Goal: Transaction & Acquisition: Purchase product/service

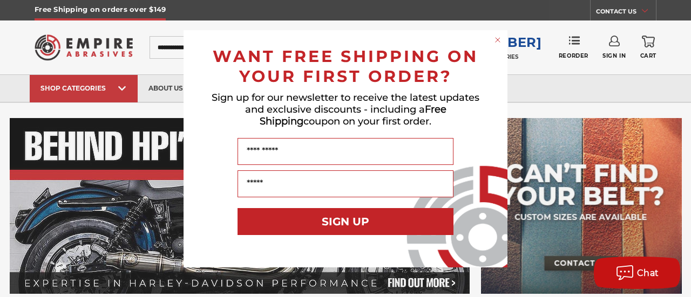
click at [499, 39] on circle "Close dialog" at bounding box center [498, 40] width 10 height 10
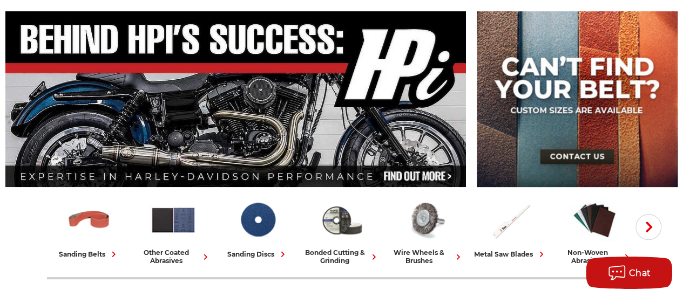
scroll to position [106, 0]
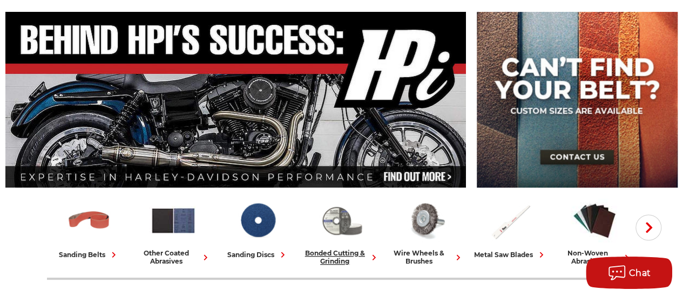
click at [345, 236] on img at bounding box center [341, 220] width 47 height 46
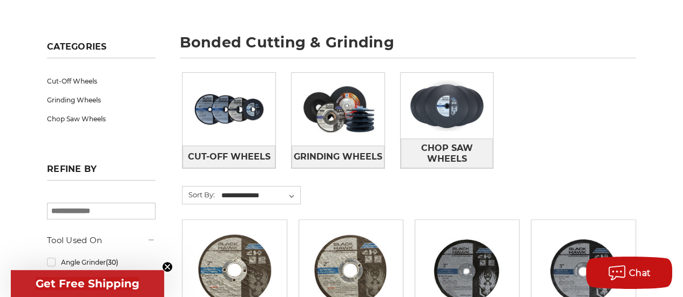
scroll to position [137, 0]
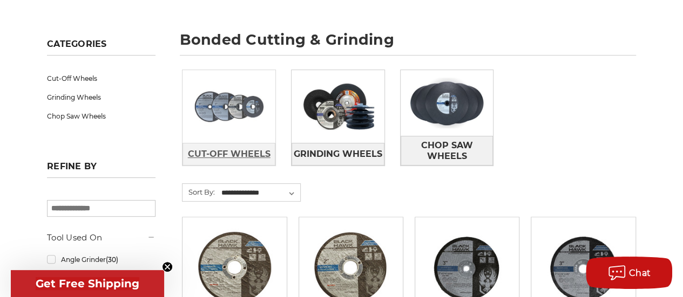
click at [250, 154] on span "Cut-Off Wheels" at bounding box center [229, 154] width 83 height 18
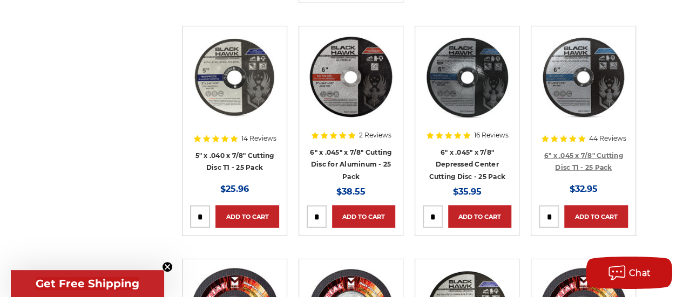
scroll to position [1401, 0]
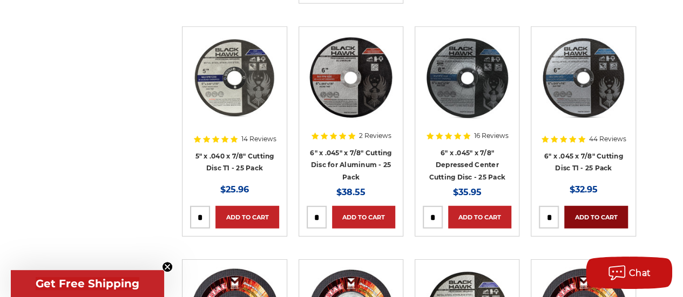
click at [591, 207] on link "Add to Cart" at bounding box center [595, 217] width 63 height 23
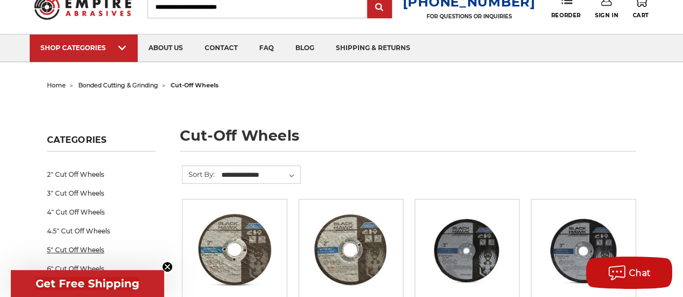
scroll to position [31, 0]
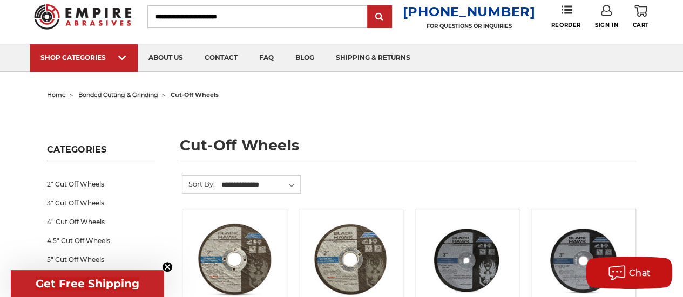
click at [137, 96] on span "bonded cutting & grinding" at bounding box center [118, 95] width 80 height 8
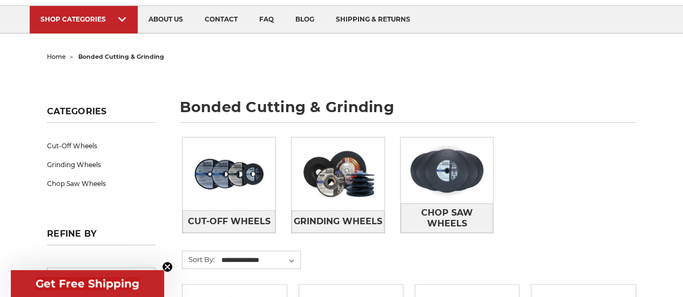
scroll to position [72, 0]
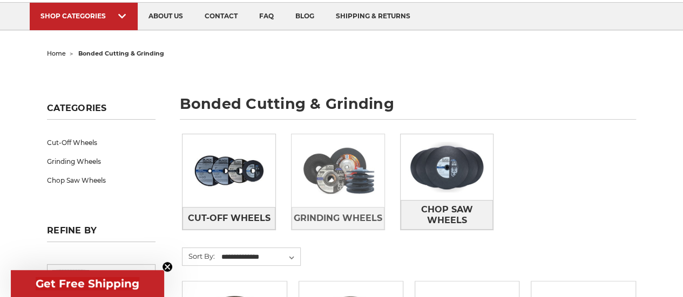
click at [358, 188] on img at bounding box center [337, 171] width 93 height 66
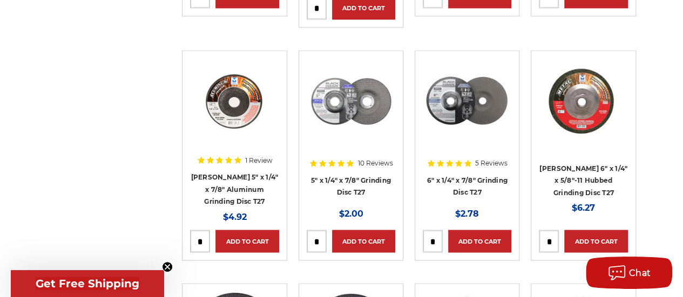
scroll to position [922, 0]
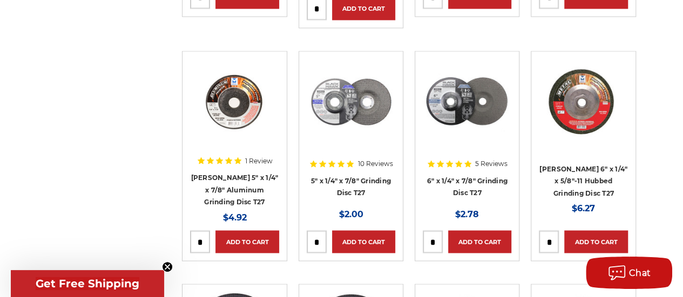
click at [435, 231] on input "tel" at bounding box center [432, 242] width 19 height 22
type input "*"
click at [468, 236] on link "Add to Cart" at bounding box center [479, 241] width 63 height 23
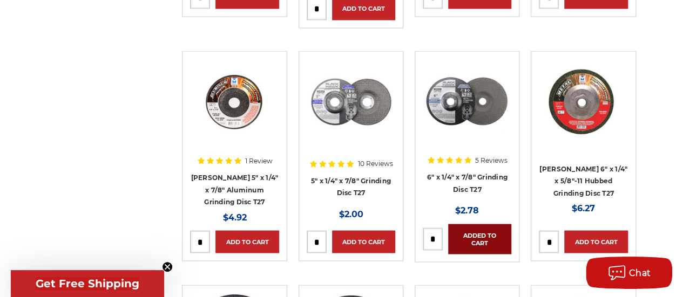
click at [468, 236] on link "Added to Cart" at bounding box center [479, 239] width 63 height 30
click at [475, 229] on link "Added to Cart" at bounding box center [479, 239] width 63 height 30
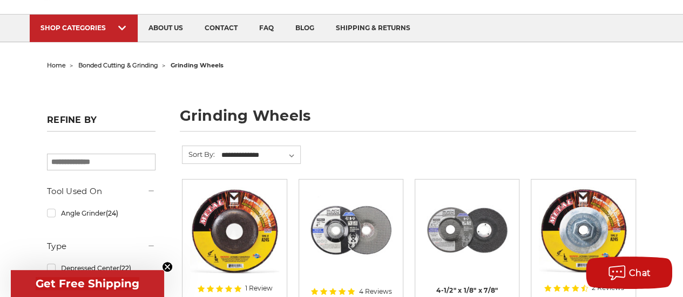
scroll to position [0, 0]
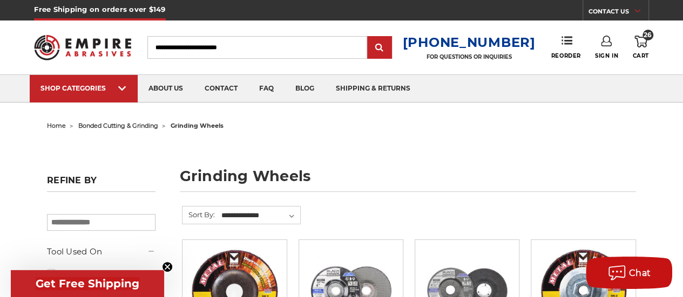
click at [642, 51] on link "26 Cart" at bounding box center [640, 48] width 16 height 24
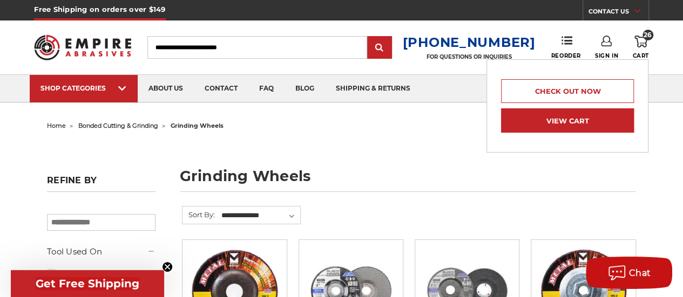
click at [592, 114] on link "View Cart" at bounding box center [567, 120] width 133 height 24
